Goal: Task Accomplishment & Management: Manage account settings

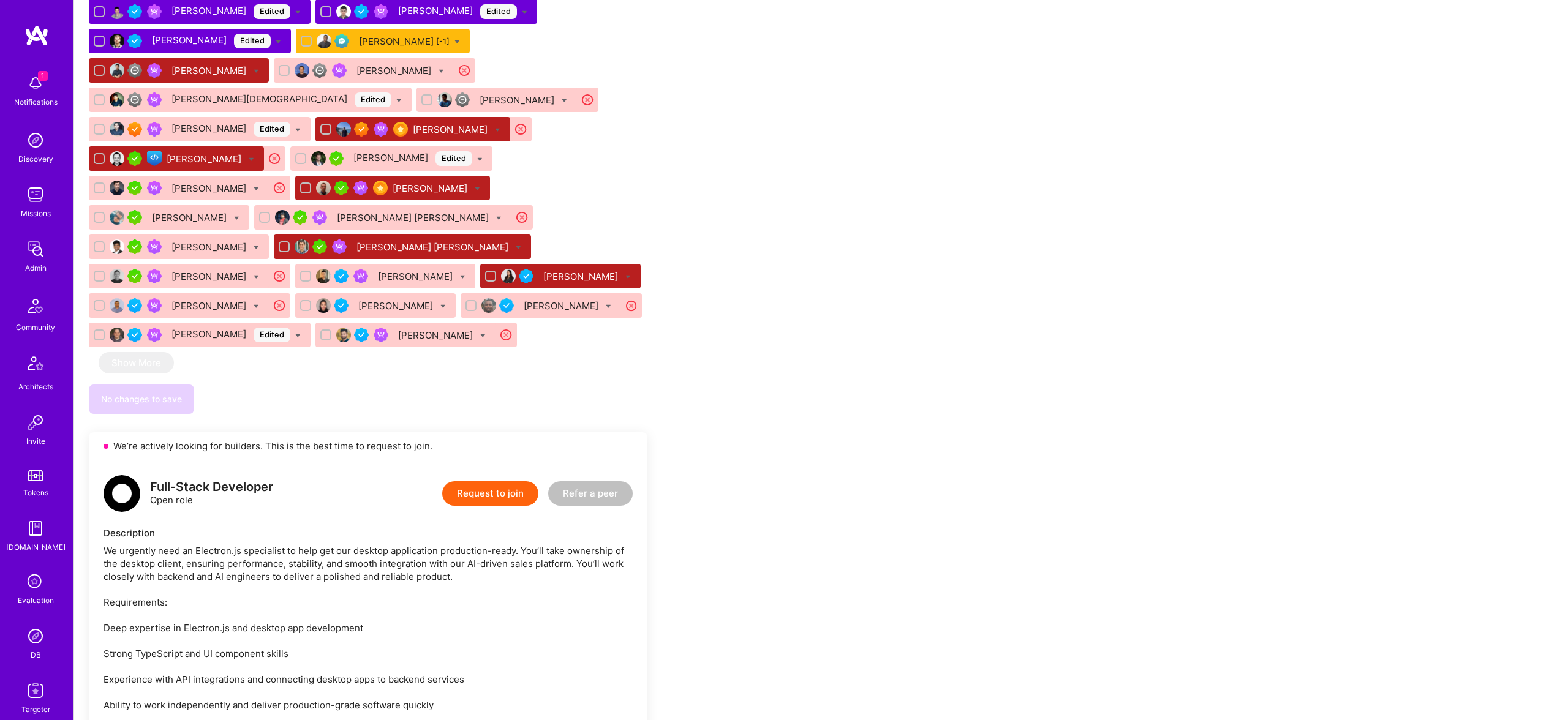
scroll to position [2018, 0]
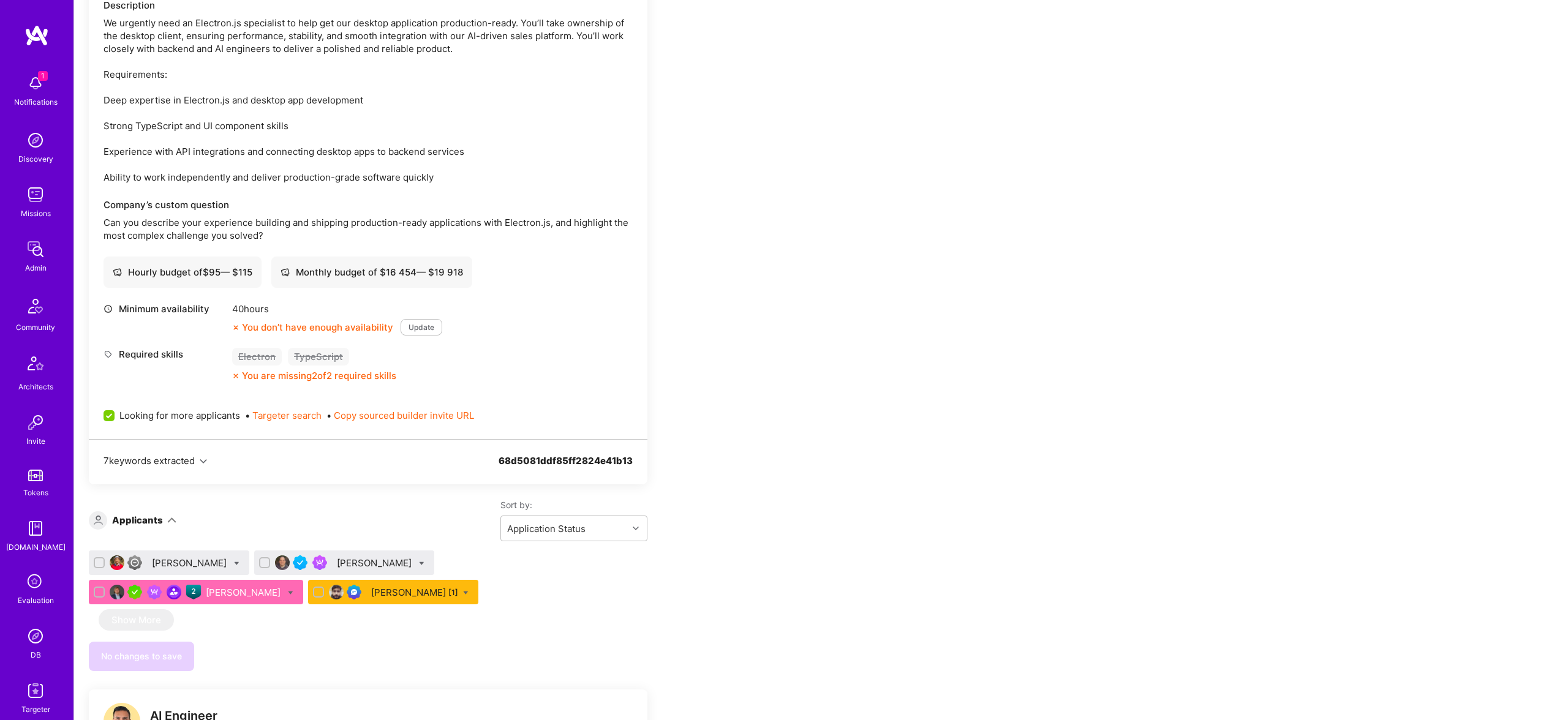
click at [419, 561] on icon at bounding box center [422, 563] width 5 height 5
checkbox input "true"
click at [459, 646] on span "Waitlist" at bounding box center [475, 653] width 32 height 13
click at [446, 650] on input "Waitlist" at bounding box center [451, 654] width 9 height 9
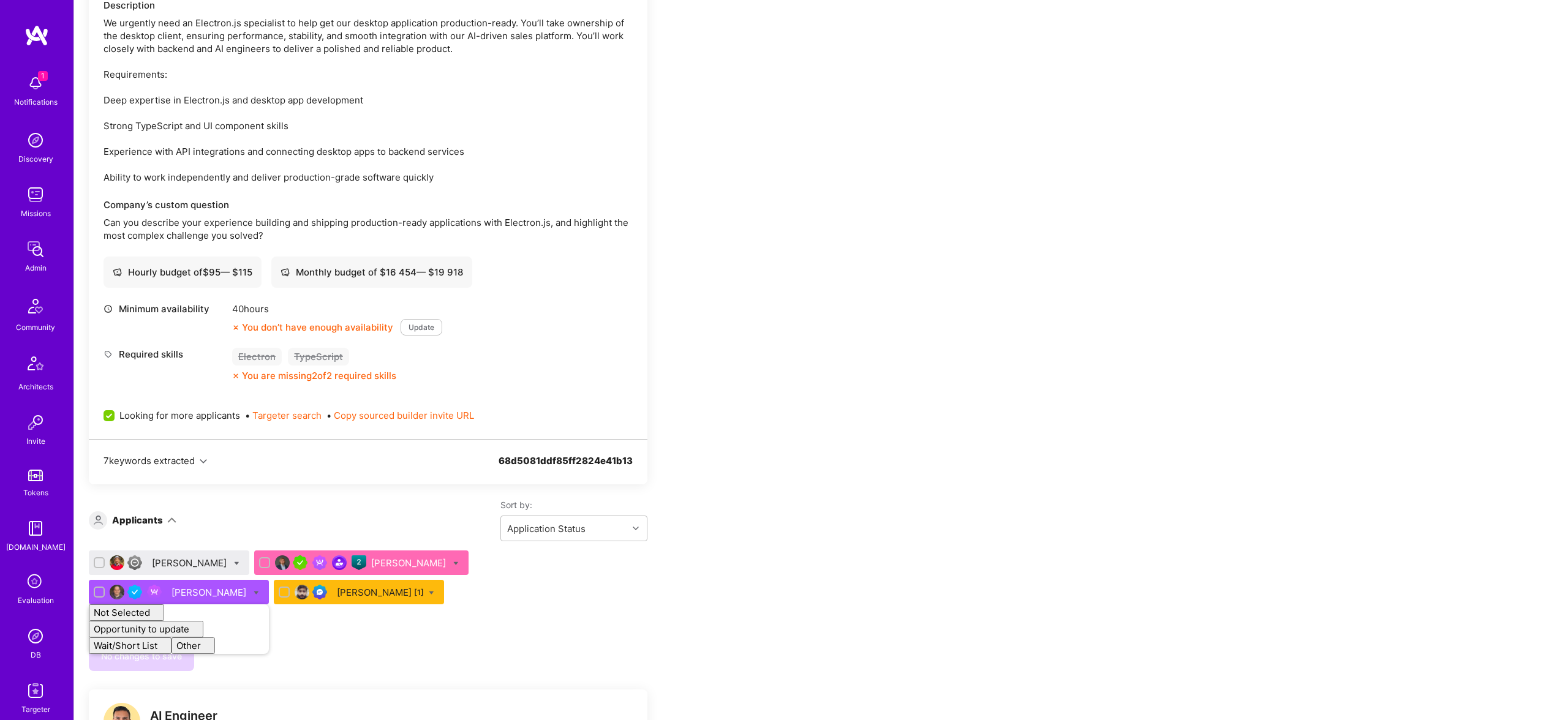
click at [259, 590] on icon at bounding box center [256, 593] width 5 height 5
checkbox input "true"
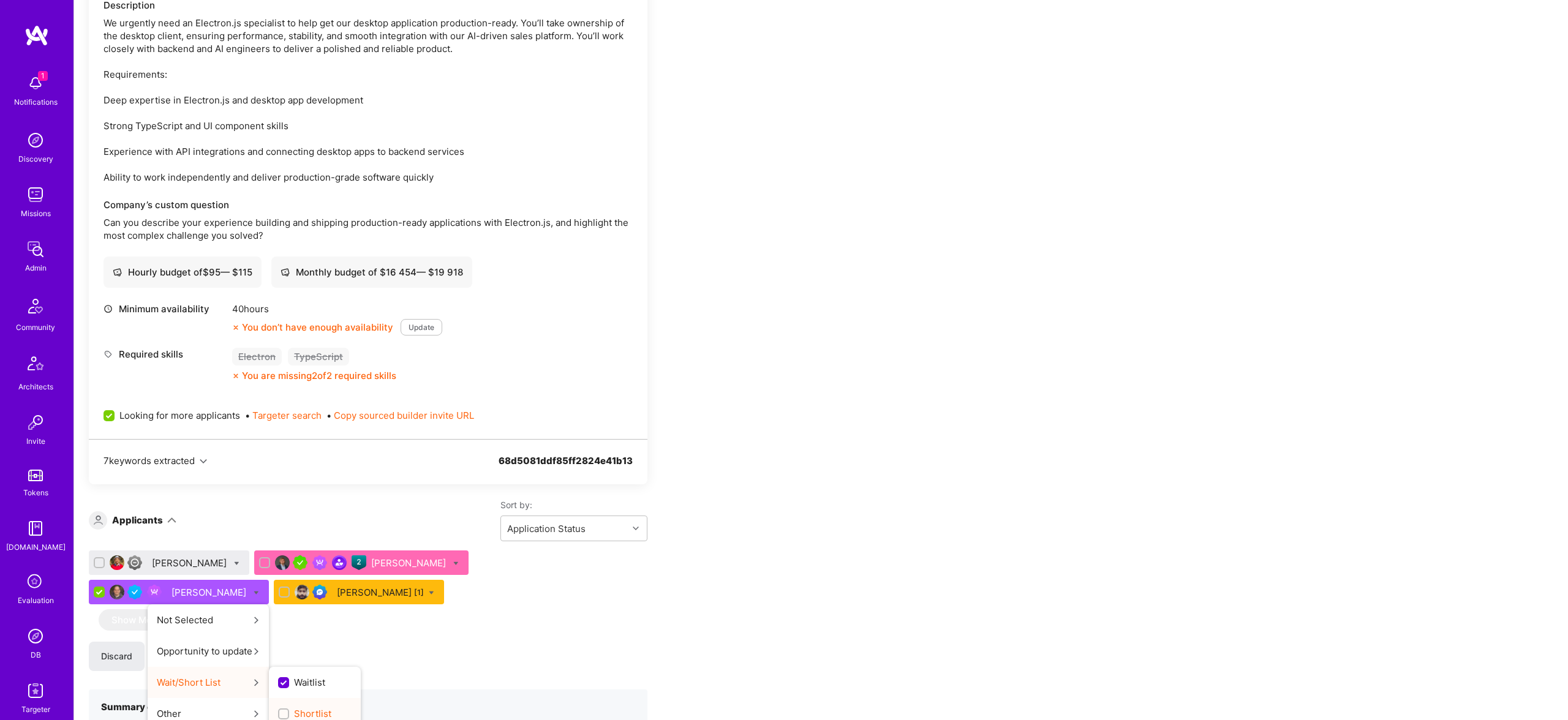
click at [331, 707] on span "Shortlist" at bounding box center [313, 713] width 38 height 13
click at [289, 710] on input "Shortlist" at bounding box center [285, 715] width 9 height 9
checkbox input "true"
checkbox input "false"
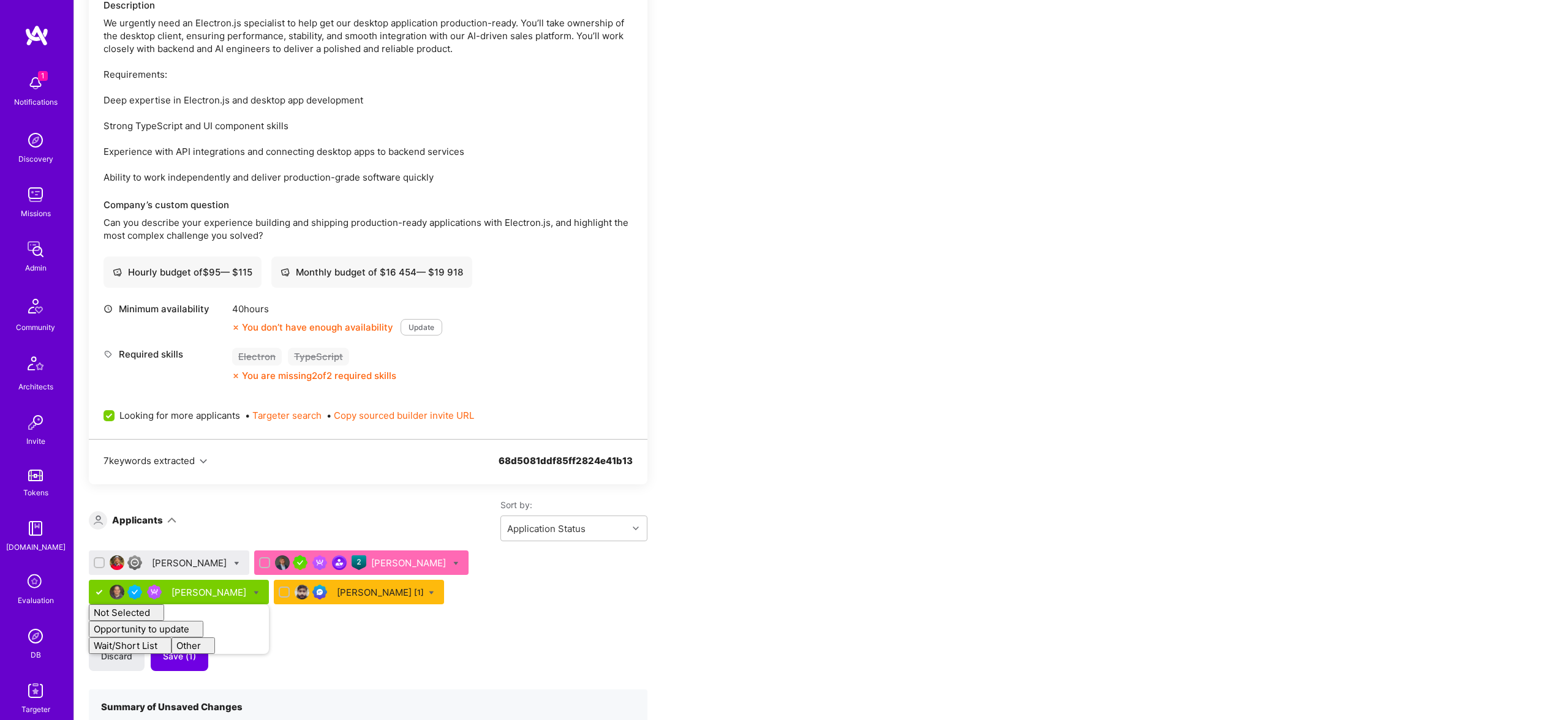
checkbox input "false"
click at [356, 551] on div "[PERSON_NAME] [PERSON_NAME] [PERSON_NAME] Hafiz [PERSON_NAME] [1] Show More Dis…" at bounding box center [367, 666] width 558 height 232
click at [200, 642] on button "Save (1)" at bounding box center [180, 657] width 58 height 30
